Goal: Task Accomplishment & Management: Complete application form

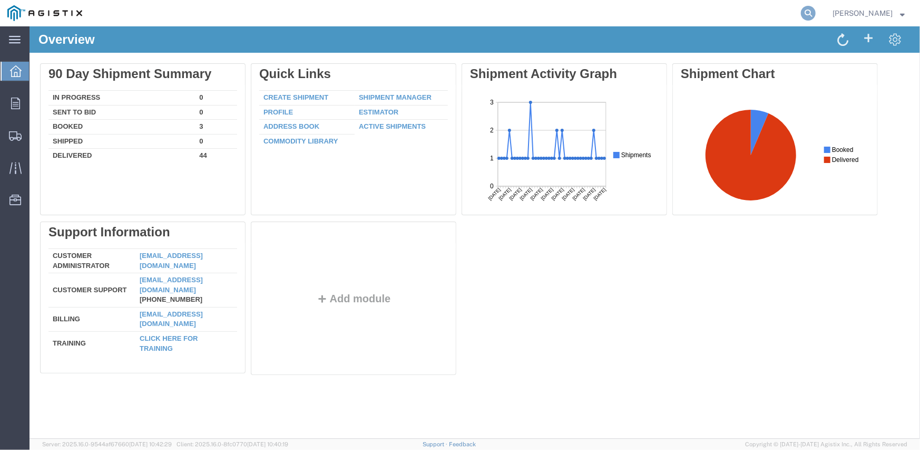
click at [812, 13] on icon at bounding box center [808, 13] width 15 height 15
type input "56441275"
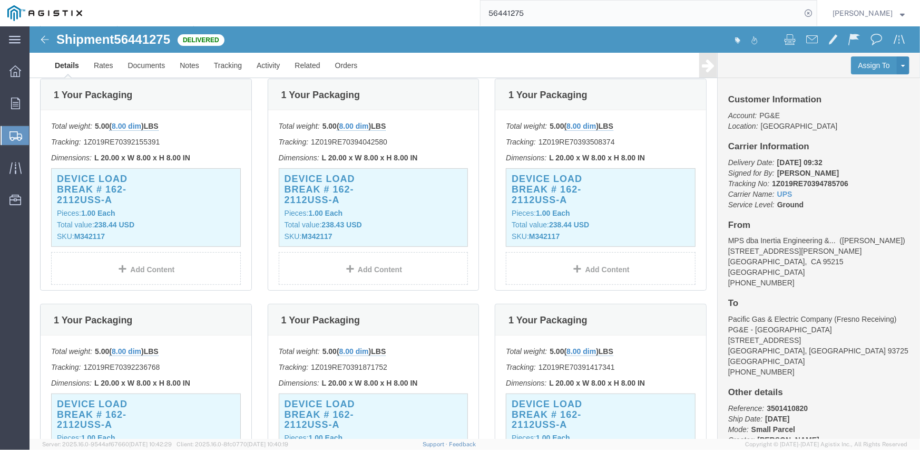
scroll to position [211, 0]
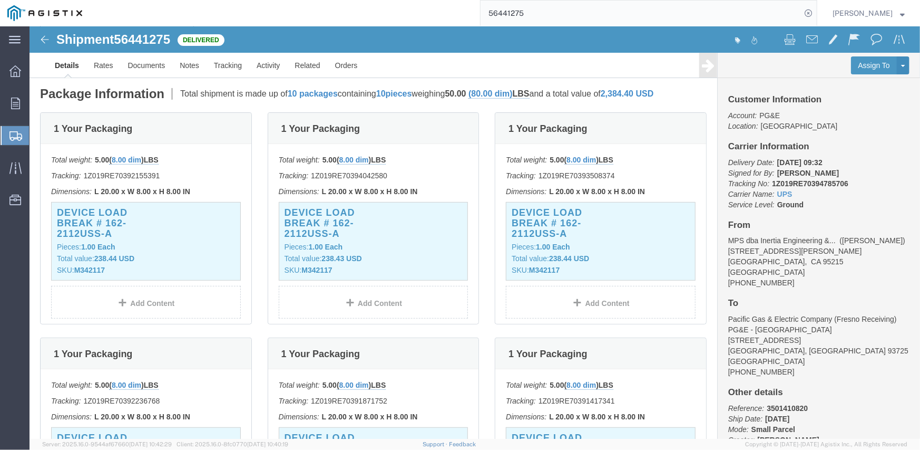
click p "Tracking: 1Z019RE70392155391"
copy p "1Z019RE70392155391"
click p "Tracking: 1Z019RE70394042580"
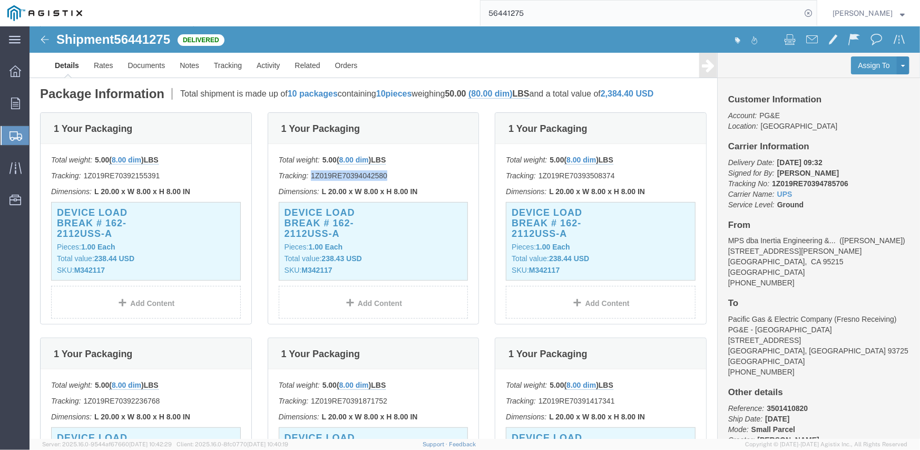
copy p "1Z019RE70394042580"
click p "Tracking: 1Z019RE70393508374"
copy p "1Z019RE70393508374"
click p "Tracking: 1Z019RE70392236768"
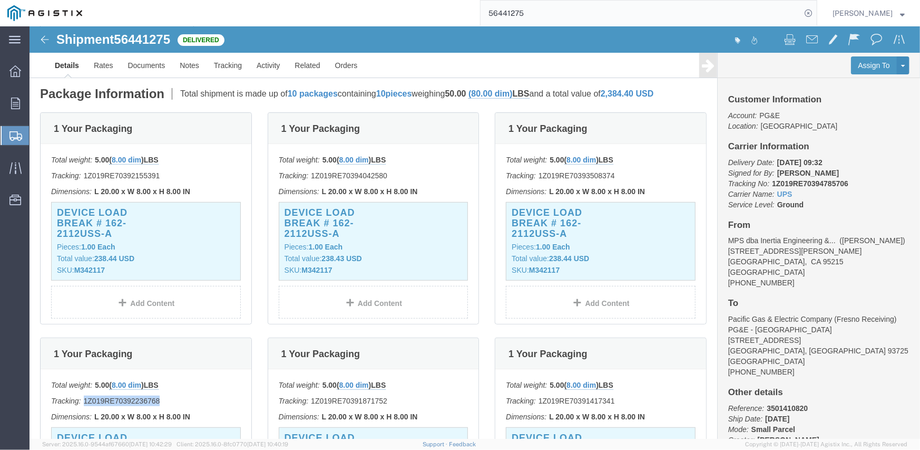
click p "Tracking: 1Z019RE70392236768"
copy p "1Z019RE70392236768"
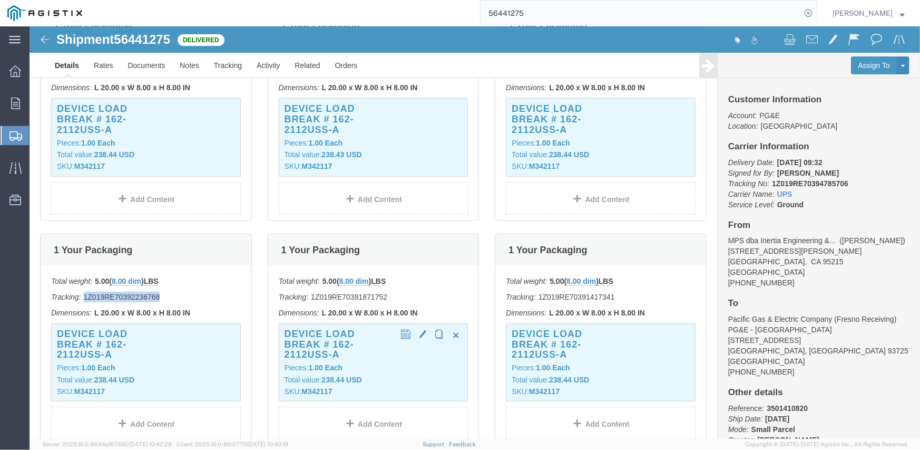
scroll to position [316, 0]
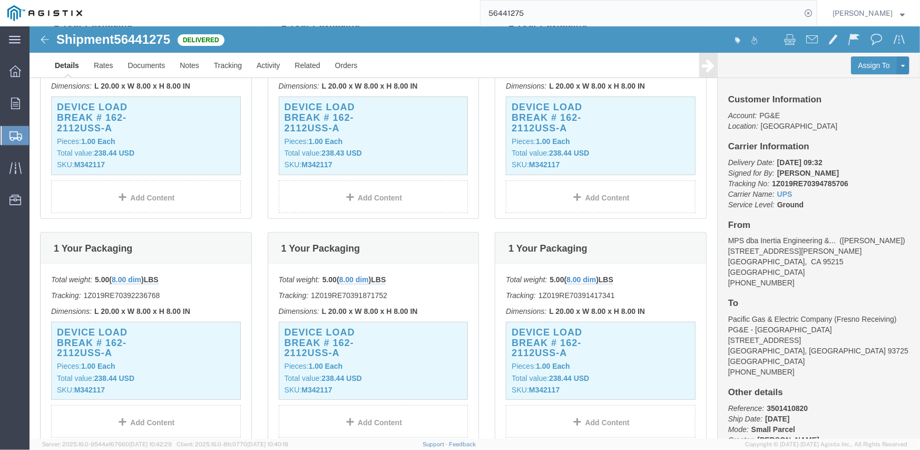
click p "Tracking: 1Z019RE70391871752"
copy p "1Z019RE70391871752"
click p "Tracking: 1Z019RE70391417341"
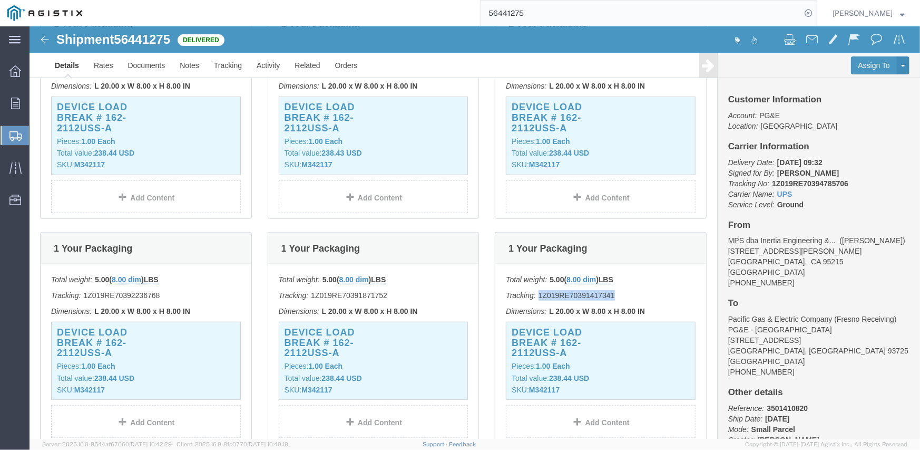
copy p "1Z019RE70391417341"
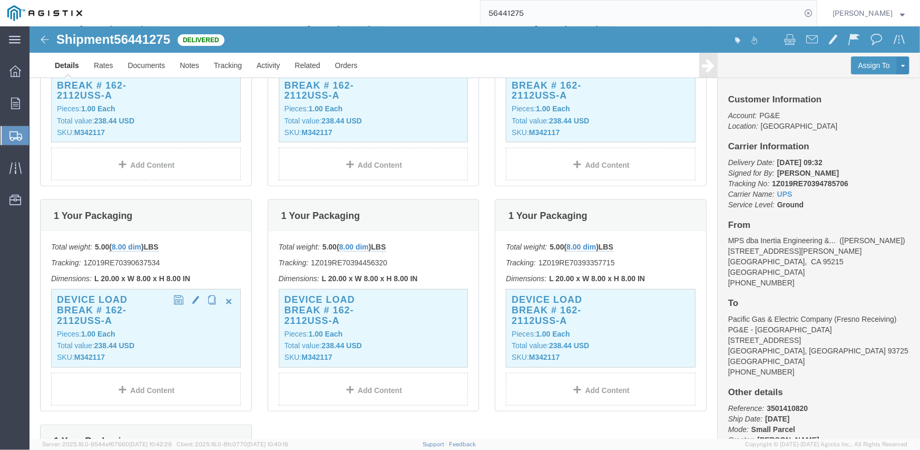
scroll to position [580, 0]
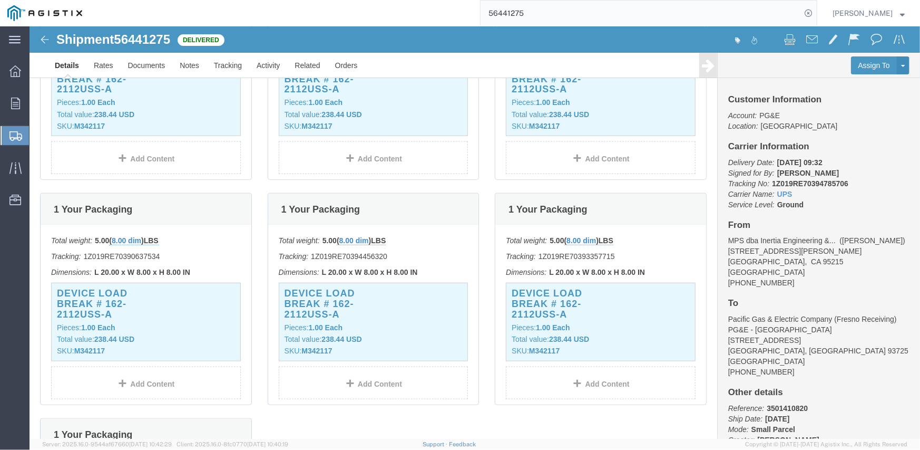
click p "Tracking: 1Z019RE70390637534"
copy p "1Z019RE70390637534"
click p "Tracking: 1Z019RE70394456320"
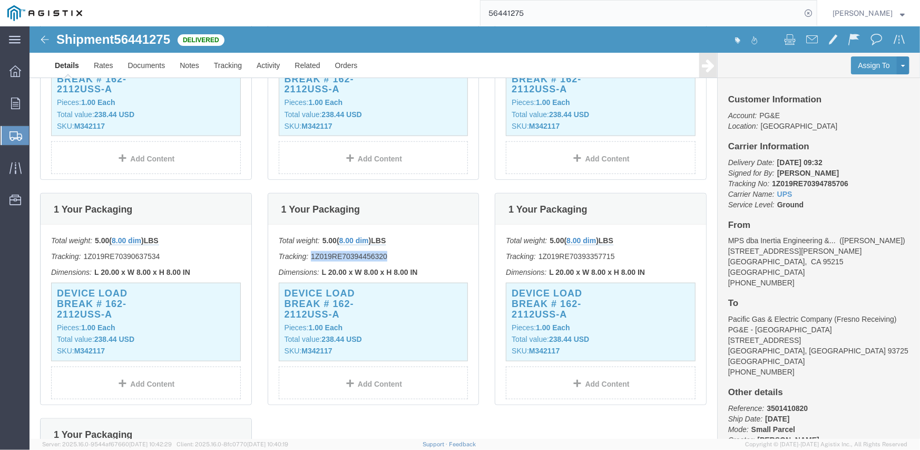
copy p "1Z019RE70394456320"
click p "Tracking: 1Z019RE70393357715"
copy p "1Z019RE70393357715"
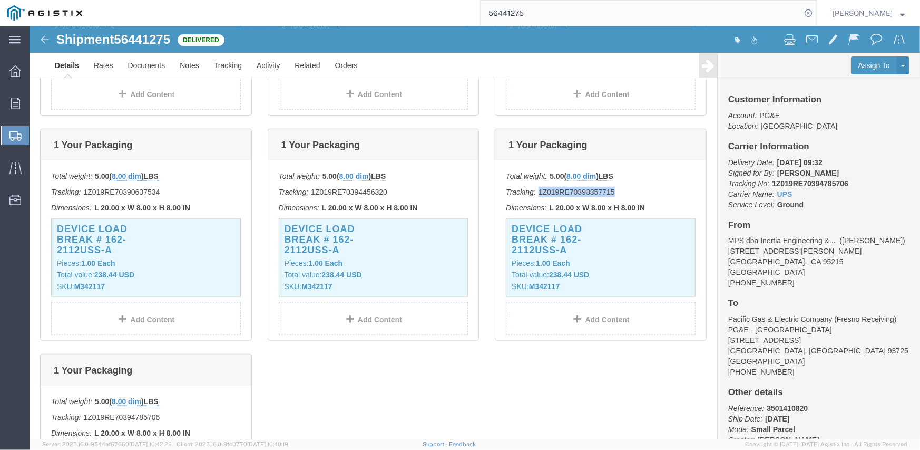
scroll to position [685, 0]
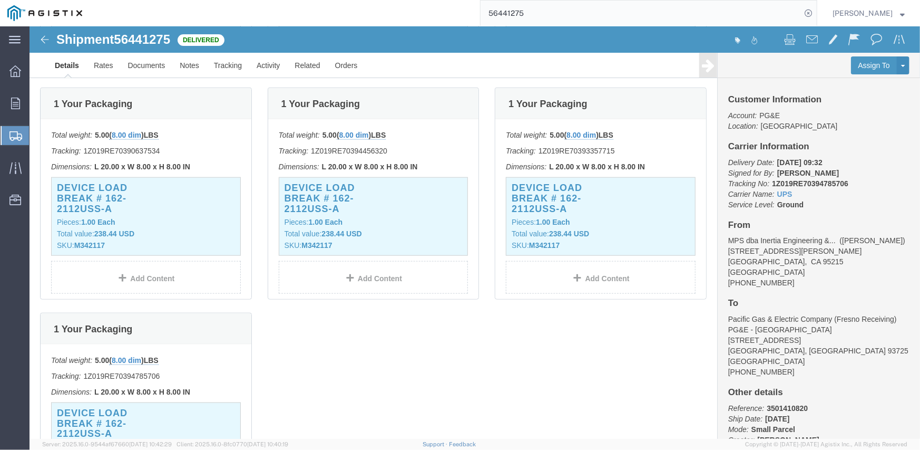
click p "Tracking: 1Z019RE70394785706"
copy p "1Z019RE70394785706"
click p "Tracking: 1Z019RE70390637534"
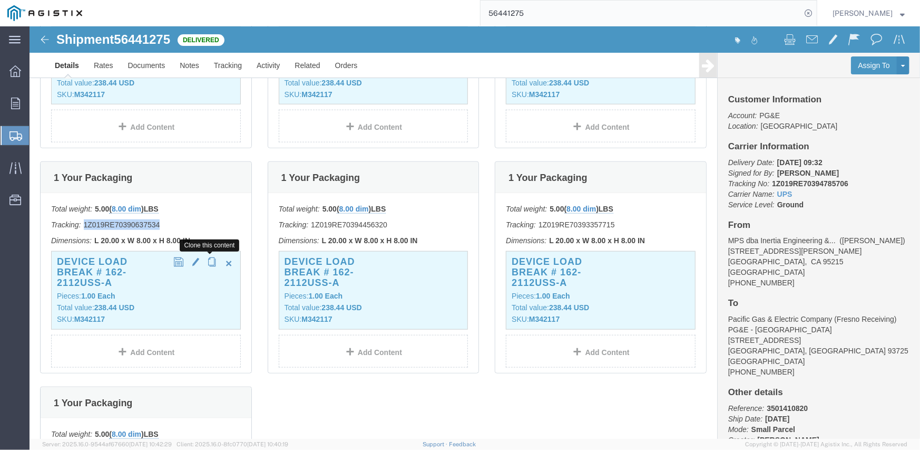
scroll to position [630, 0]
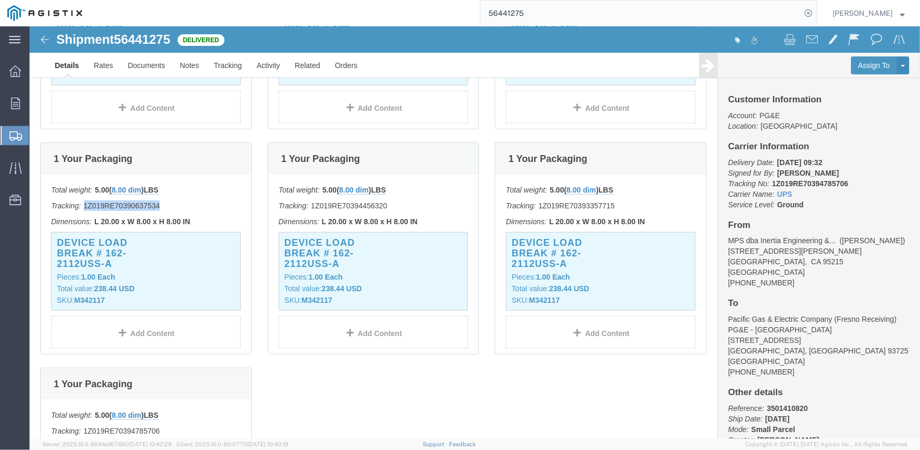
click p "Tracking: 1Z019RE70390637534"
click button
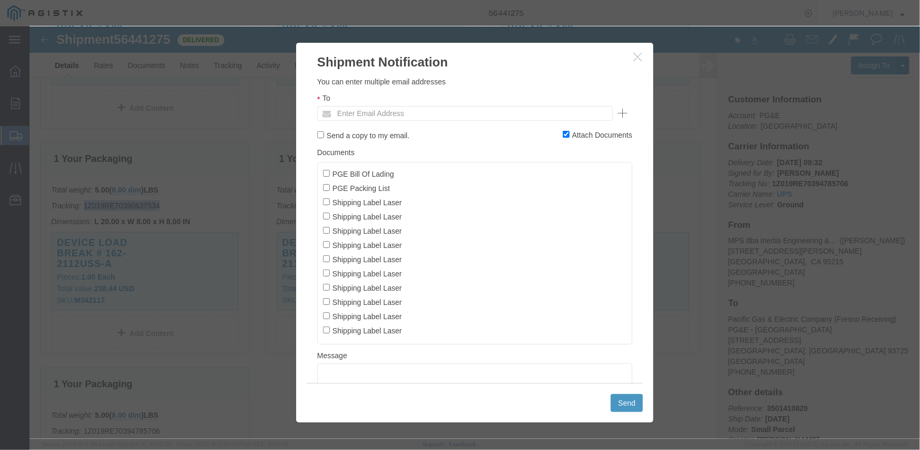
click icon "button"
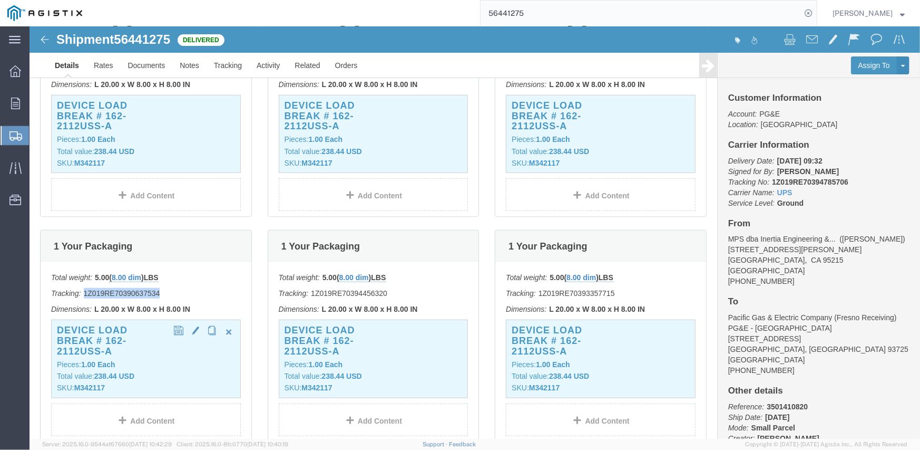
scroll to position [525, 0]
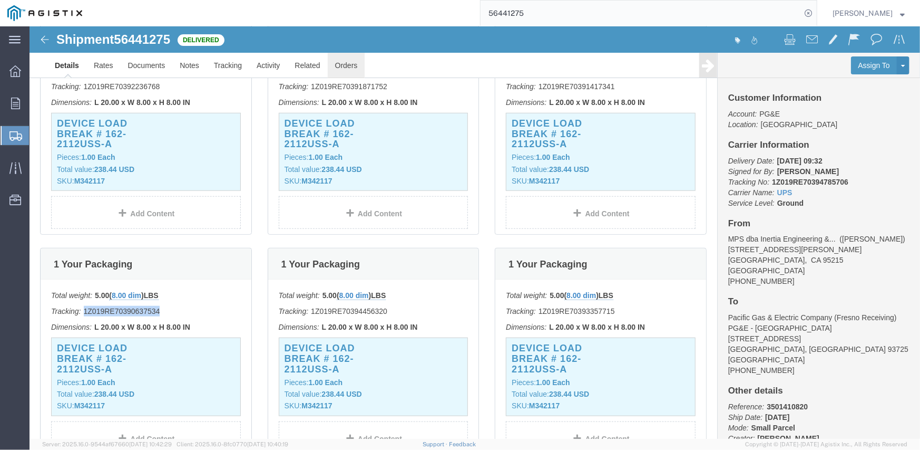
click link "Orders"
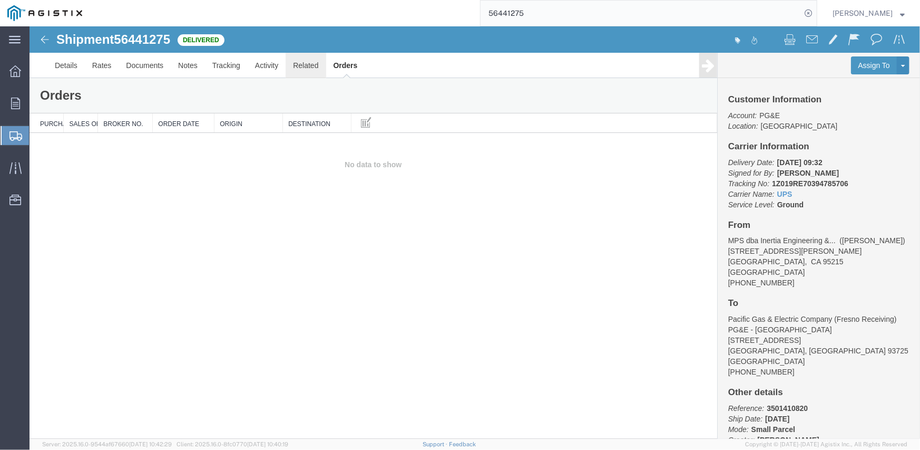
click at [304, 65] on link "Related" at bounding box center [305, 64] width 40 height 25
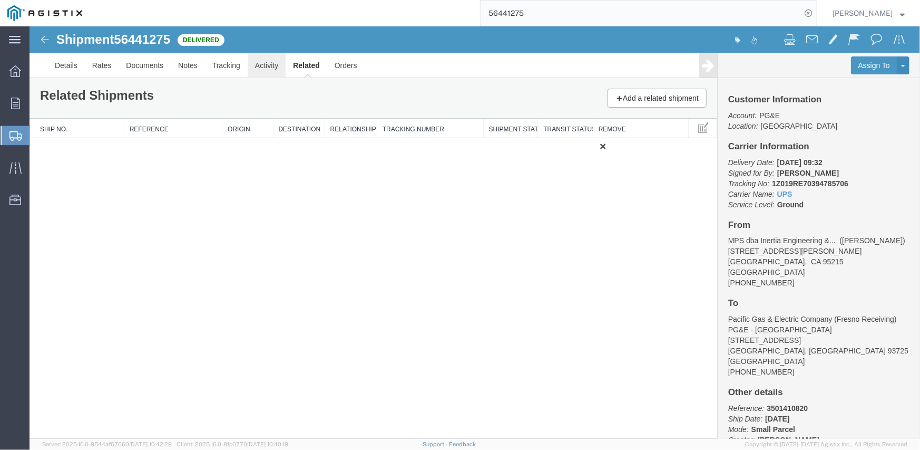
click at [269, 69] on link "Activity" at bounding box center [266, 64] width 38 height 25
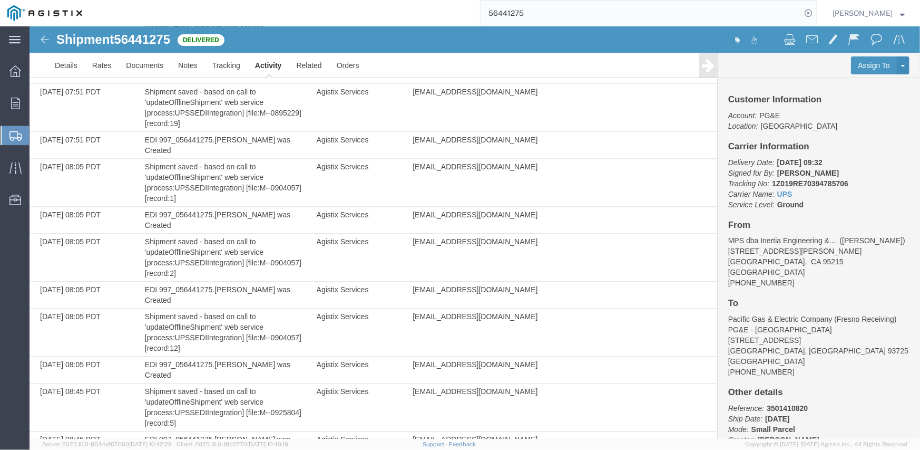
scroll to position [4343, 0]
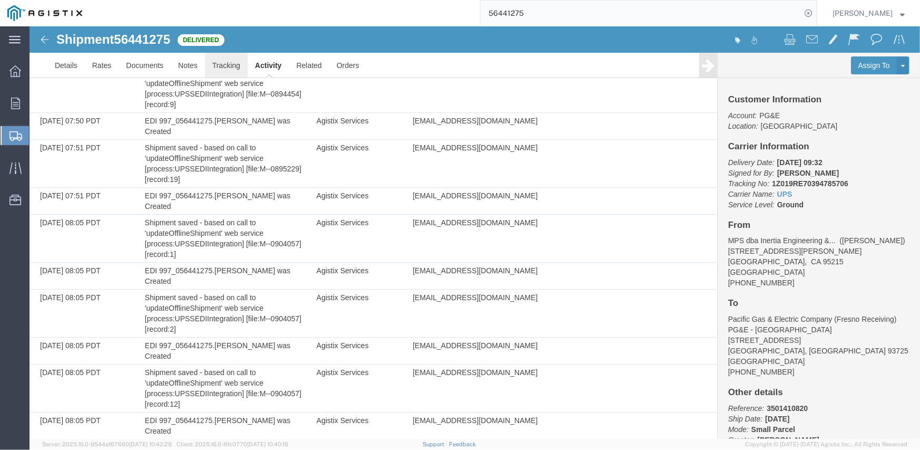
click at [212, 65] on link "Tracking" at bounding box center [225, 64] width 43 height 25
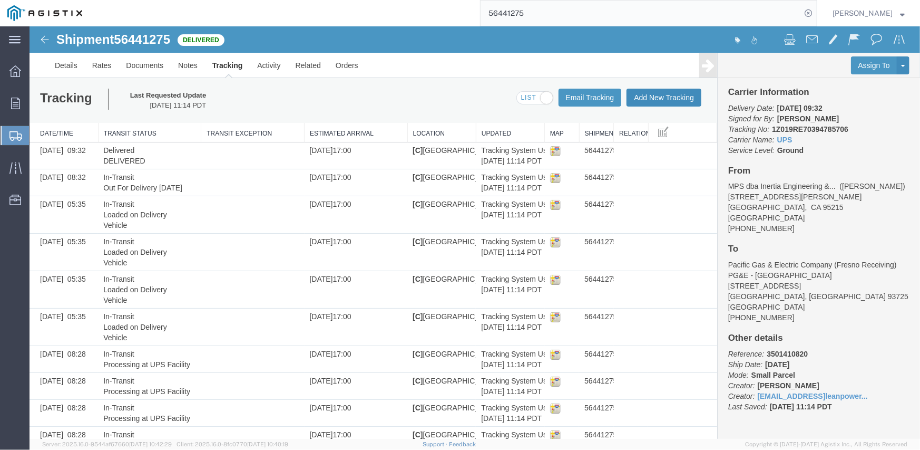
click at [658, 101] on button "Add New Tracking" at bounding box center [663, 97] width 75 height 18
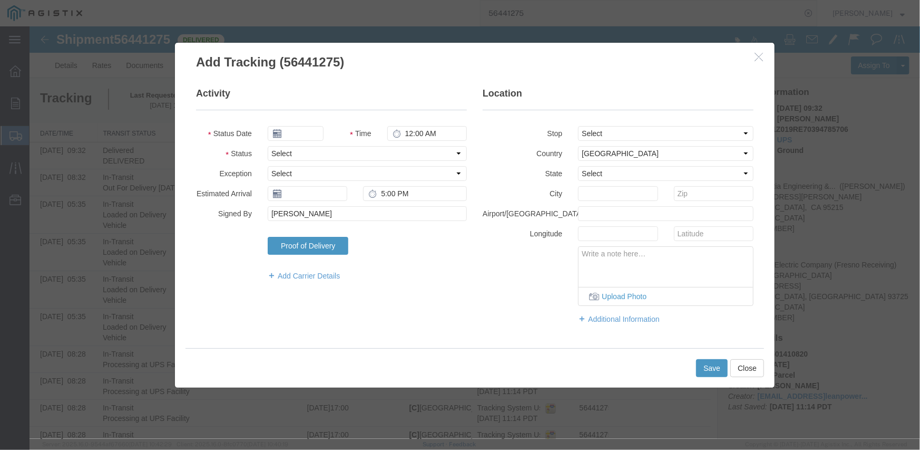
type input "[DATE]"
type input "3:00 PM"
click at [438, 154] on select "Select Arrival Notice Available Arrival Notice Imported Arrive at Delivery Loca…" at bounding box center [366, 152] width 199 height 15
select select "ARVPULOC"
click at [267, 145] on select "Select Arrival Notice Available Arrival Notice Imported Arrive at Delivery Loca…" at bounding box center [366, 152] width 199 height 15
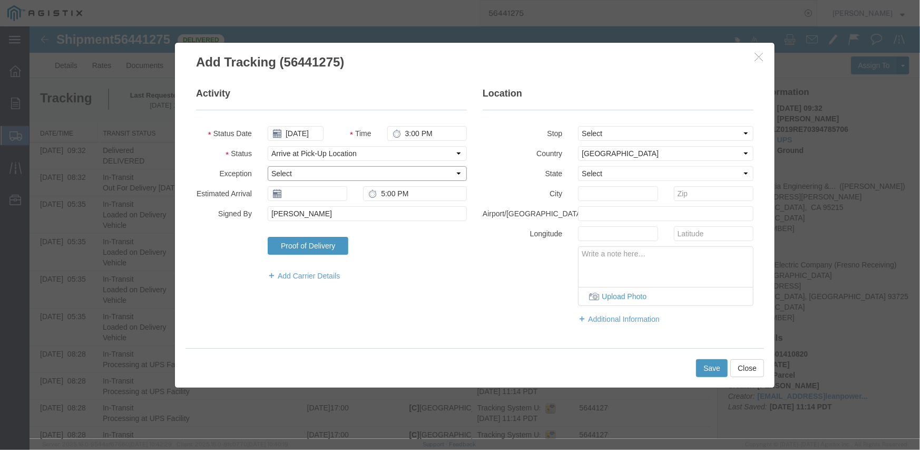
click at [305, 171] on select "Select Accident Airline - Delayed Airline - Exception Appointment Scheduled Att…" at bounding box center [366, 172] width 199 height 15
select select "SRS"
click at [267, 165] on select "Select Accident Airline - Delayed Airline - Exception Appointment Scheduled Att…" at bounding box center [366, 172] width 199 height 15
click at [282, 213] on input "[PERSON_NAME]" at bounding box center [366, 213] width 199 height 15
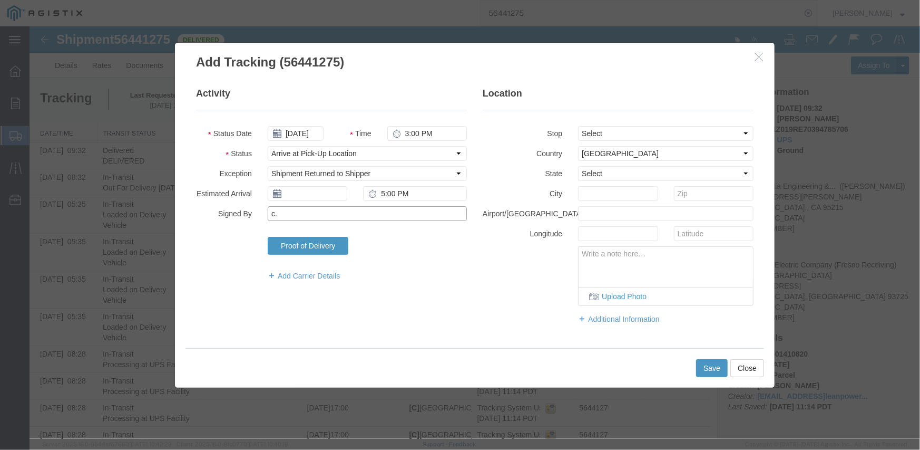
type input "c"
type input "C"
type input "[PERSON_NAME]"
click at [617, 133] on select "Select From: [STREET_ADDRESS][PERSON_NAME] To: [STREET_ADDRESS]" at bounding box center [665, 132] width 175 height 15
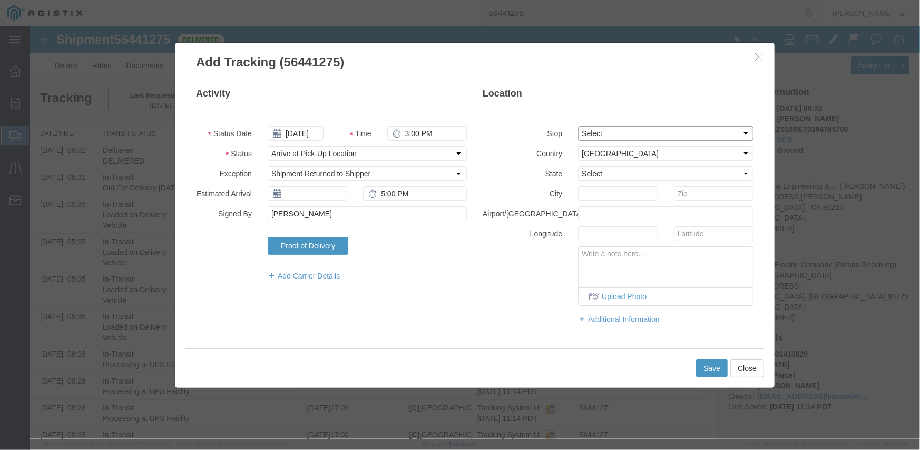
select select "{"pickupDeliveryInfoId": "122168528","pickupOrDelivery": "P","stopNum": "1","lo…"
click at [578, 125] on select "Select From: [STREET_ADDRESS][PERSON_NAME] To: [STREET_ADDRESS]" at bounding box center [665, 132] width 175 height 15
select select "CA"
type input "Stockton"
click at [621, 150] on select "Select [GEOGRAPHIC_DATA] [GEOGRAPHIC_DATA] [GEOGRAPHIC_DATA] [GEOGRAPHIC_DATA] …" at bounding box center [665, 152] width 175 height 15
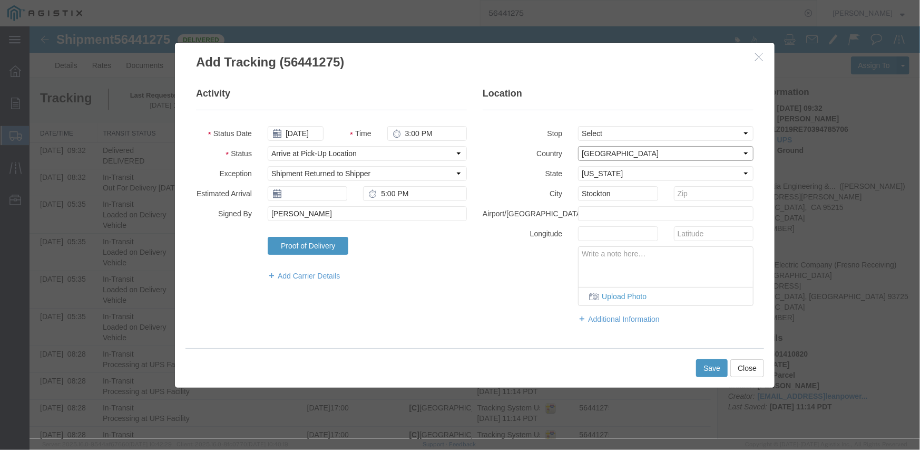
click at [621, 150] on select "Select [GEOGRAPHIC_DATA] [GEOGRAPHIC_DATA] [GEOGRAPHIC_DATA] [GEOGRAPHIC_DATA] …" at bounding box center [665, 152] width 175 height 15
click at [622, 258] on textarea at bounding box center [665, 263] width 174 height 35
type textarea "p"
paste textarea "1Z019RE70390637534"
click at [582, 253] on textarea "package was returned to shipper. Label was ripped off for 1Z019RE70390637534" at bounding box center [665, 263] width 174 height 35
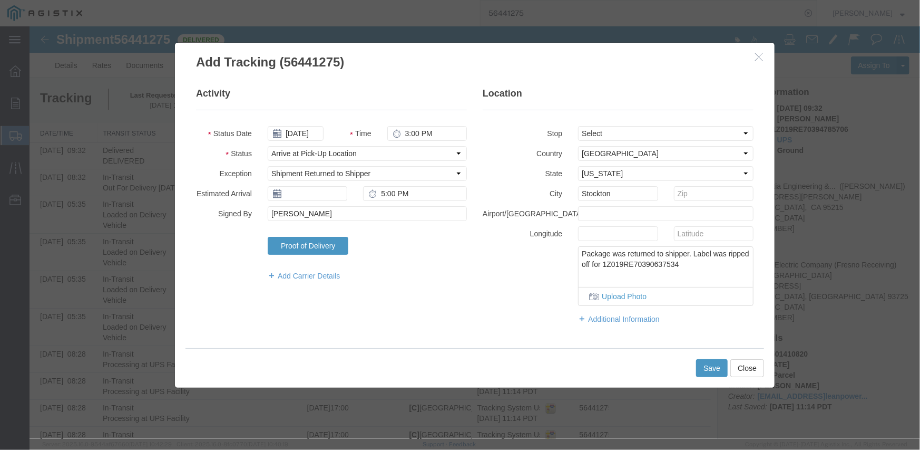
click at [579, 253] on textarea "Package was returned to shipper. Label was ripped off for 1Z019RE70390637534" at bounding box center [665, 263] width 174 height 35
click at [602, 253] on textarea "1 of 10 package was returned to shipper. Label was ripped off for 1Z019RE703906…" at bounding box center [665, 263] width 174 height 35
click at [643, 253] on textarea "1 of 10 the package was returned to shipper. Label was ripped off for 1Z019RE70…" at bounding box center [665, 263] width 174 height 35
click at [738, 264] on textarea "1 of 10 the packages was returned to shipper. Label was ripped off for 1Z019RE7…" at bounding box center [665, 263] width 174 height 35
type textarea "1 of 10 the packages was returned to shipper. Label was ripped off for 1Z019RE7…"
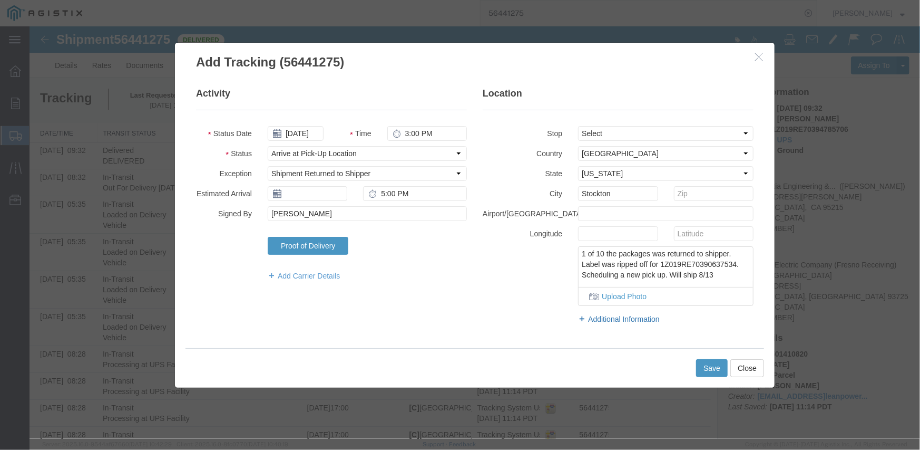
click at [637, 316] on link "Additional Information" at bounding box center [665, 318] width 175 height 11
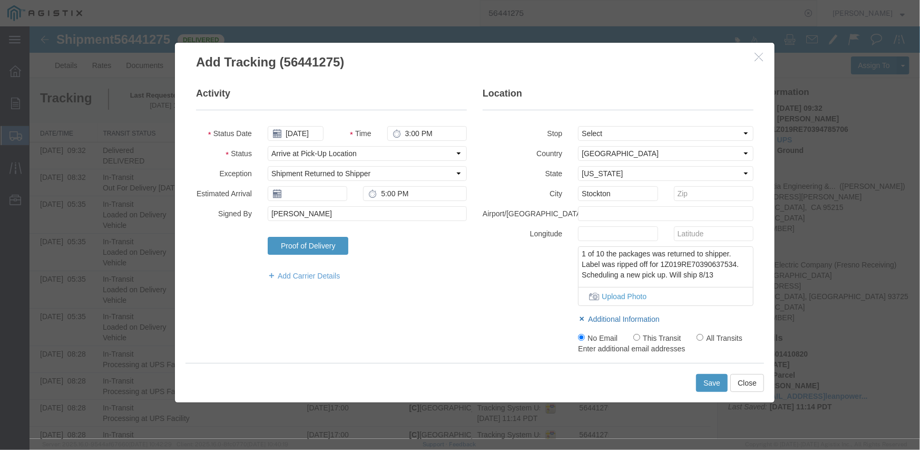
click at [578, 316] on icon at bounding box center [581, 318] width 7 height 8
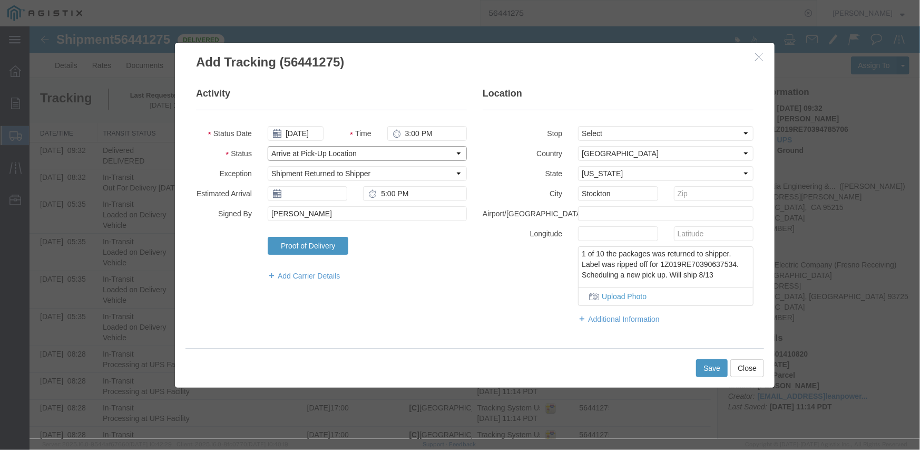
click at [386, 154] on select "Select Arrival Notice Available Arrival Notice Imported Arrive at Delivery Loca…" at bounding box center [366, 152] width 199 height 15
select select "SHPOHORG"
click at [267, 145] on select "Select Arrival Notice Available Arrival Notice Imported Arrive at Delivery Loca…" at bounding box center [366, 152] width 199 height 15
drag, startPoint x: 355, startPoint y: 153, endPoint x: 299, endPoint y: 153, distance: 56.4
click at [299, 153] on select "Select Arrival Notice Available Arrival Notice Imported Arrive at Delivery Loca…" at bounding box center [366, 152] width 199 height 15
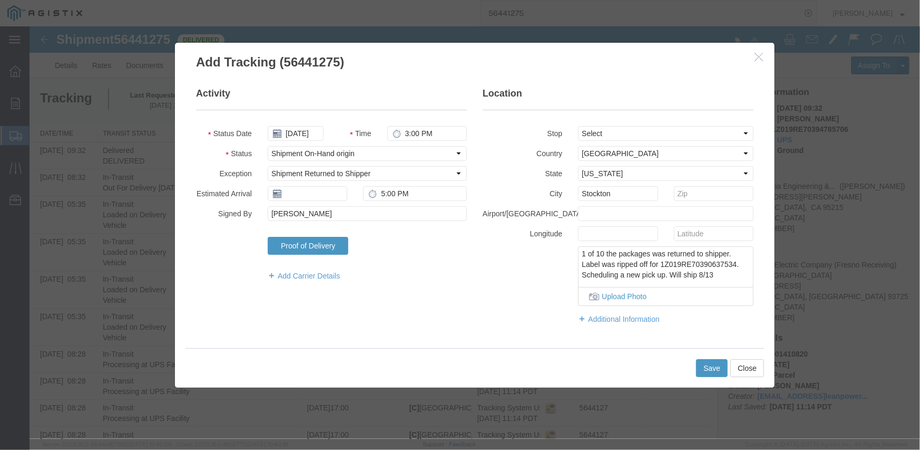
drag, startPoint x: 611, startPoint y: 252, endPoint x: 592, endPoint y: 256, distance: 19.3
click at [593, 256] on textarea "1 of 10 the packages was returned to shipper. Label was ripped off for 1Z019RE7…" at bounding box center [665, 263] width 174 height 35
click at [607, 252] on textarea "1 of the 10 packages was returned to shipper. Label was ripped off for 1Z019RE7…" at bounding box center [665, 263] width 174 height 35
click at [656, 265] on textarea "1 of the 10 packages was returned to shipper. Label was ripped off for 1Z019RE7…" at bounding box center [665, 263] width 174 height 35
click at [725, 274] on textarea "1 of the 10 packages was returned to shipper. Label was ripped off for 1Z019RE7…" at bounding box center [665, 263] width 174 height 35
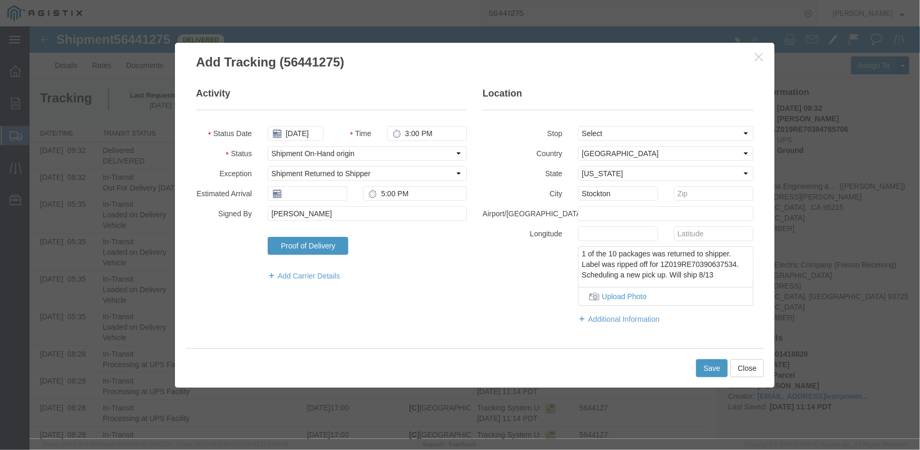
type textarea "1 of the 10 packages was returned to shipper. Label was ripped off for 1Z019RE7…"
